Goal: Use online tool/utility: Utilize a website feature to perform a specific function

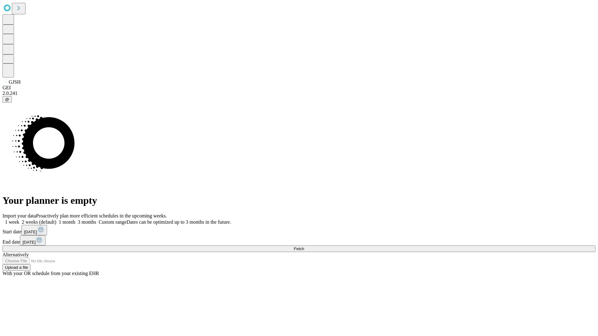
click at [75, 220] on label "1 month" at bounding box center [65, 222] width 19 height 5
click at [304, 247] on span "Fetch" at bounding box center [299, 249] width 10 height 5
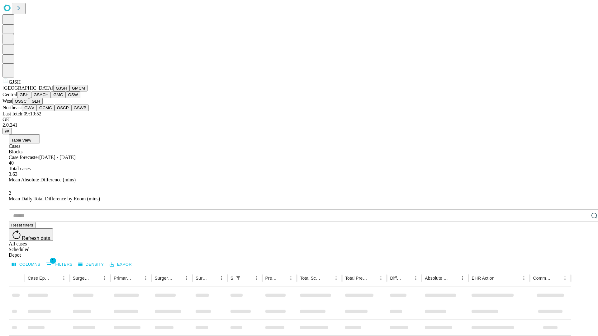
click at [69, 92] on button "GMCM" at bounding box center [78, 88] width 18 height 7
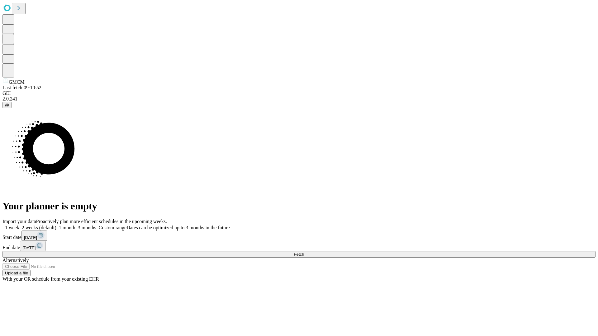
click at [75, 225] on label "1 month" at bounding box center [65, 227] width 19 height 5
click at [304, 252] on span "Fetch" at bounding box center [299, 254] width 10 height 5
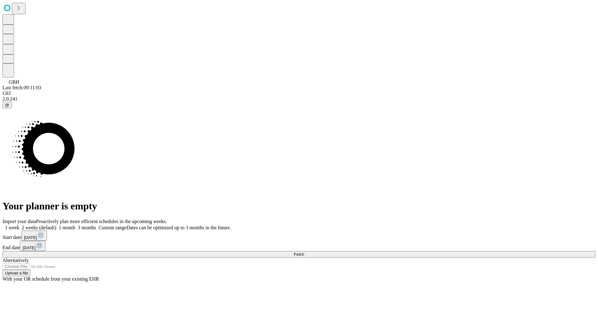
click at [75, 225] on label "1 month" at bounding box center [65, 227] width 19 height 5
click at [304, 252] on span "Fetch" at bounding box center [299, 254] width 10 height 5
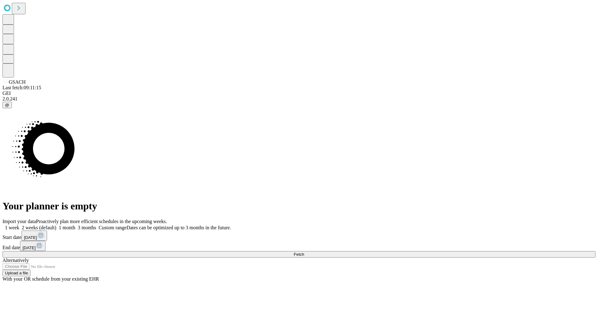
click at [75, 225] on label "1 month" at bounding box center [65, 227] width 19 height 5
click at [304, 252] on span "Fetch" at bounding box center [299, 254] width 10 height 5
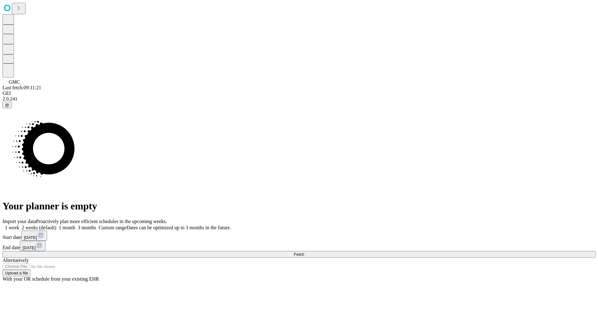
click at [75, 225] on label "1 month" at bounding box center [65, 227] width 19 height 5
click at [304, 252] on span "Fetch" at bounding box center [299, 254] width 10 height 5
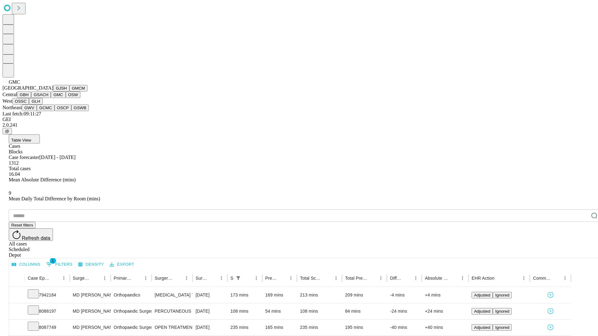
click at [66, 98] on button "OSW" at bounding box center [73, 95] width 15 height 7
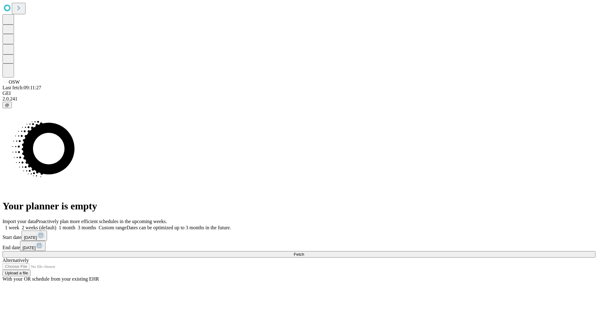
click at [75, 225] on label "1 month" at bounding box center [65, 227] width 19 height 5
click at [304, 252] on span "Fetch" at bounding box center [299, 254] width 10 height 5
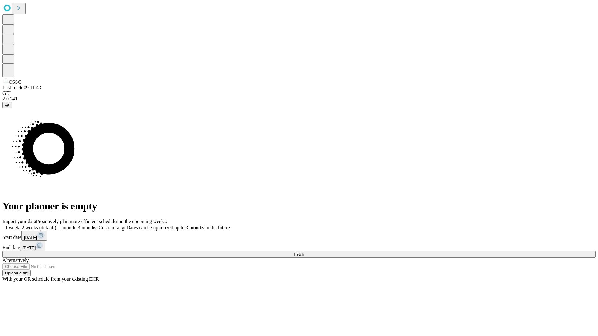
click at [304, 252] on span "Fetch" at bounding box center [299, 254] width 10 height 5
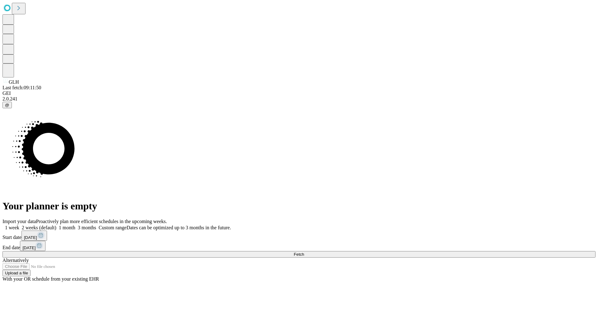
click at [75, 225] on label "1 month" at bounding box center [65, 227] width 19 height 5
click at [304, 252] on span "Fetch" at bounding box center [299, 254] width 10 height 5
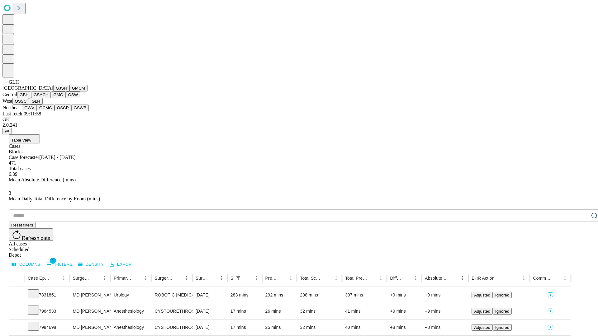
click at [37, 111] on button "GWV" at bounding box center [29, 108] width 15 height 7
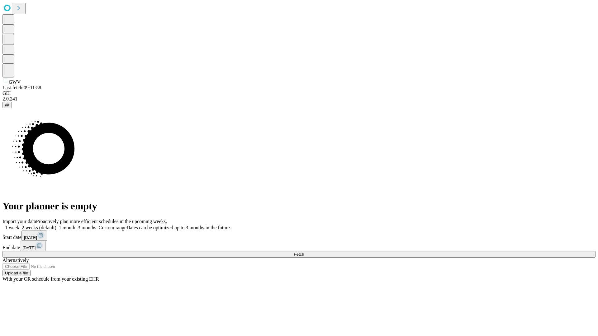
click at [75, 225] on label "1 month" at bounding box center [65, 227] width 19 height 5
click at [304, 252] on span "Fetch" at bounding box center [299, 254] width 10 height 5
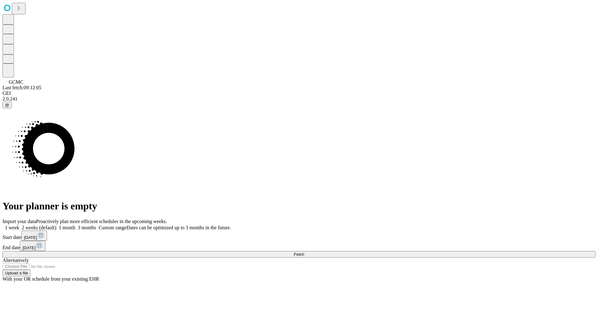
click at [75, 225] on label "1 month" at bounding box center [65, 227] width 19 height 5
click at [304, 252] on span "Fetch" at bounding box center [299, 254] width 10 height 5
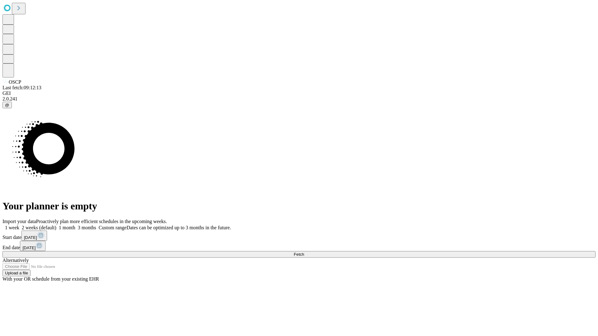
click at [75, 225] on label "1 month" at bounding box center [65, 227] width 19 height 5
click at [304, 252] on span "Fetch" at bounding box center [299, 254] width 10 height 5
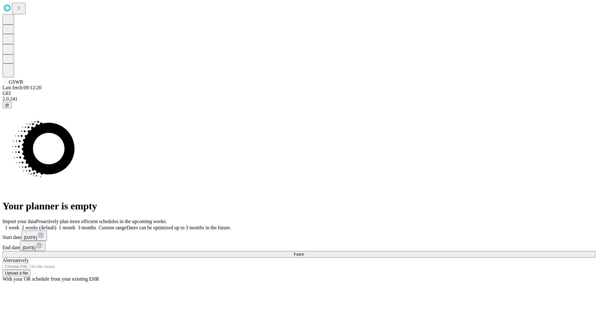
click at [75, 225] on label "1 month" at bounding box center [65, 227] width 19 height 5
click at [304, 252] on span "Fetch" at bounding box center [299, 254] width 10 height 5
